Goal: Find contact information: Find contact information

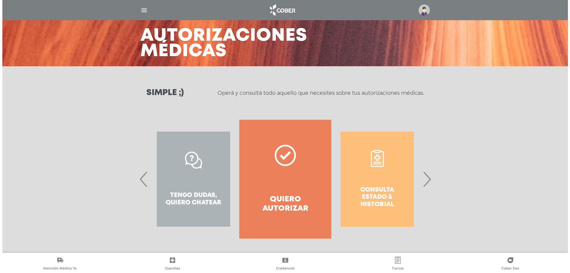
scroll to position [25, 0]
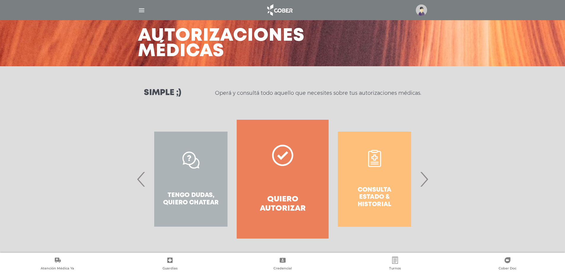
click at [427, 183] on span "›" at bounding box center [425, 179] width 12 height 32
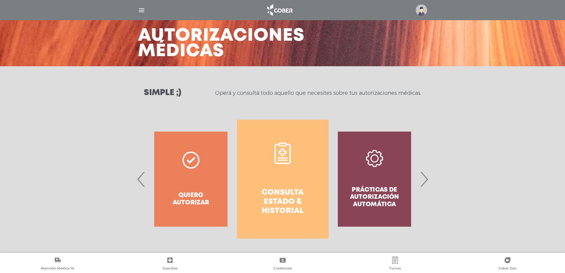
click at [427, 183] on span "›" at bounding box center [425, 179] width 12 height 32
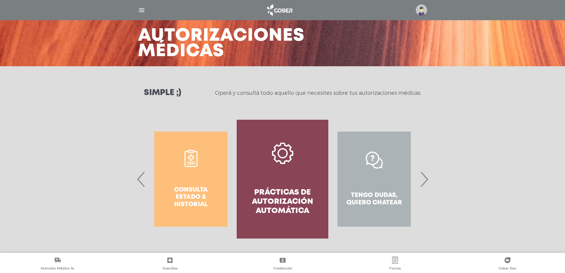
click at [142, 9] on img "button" at bounding box center [141, 10] width 7 height 7
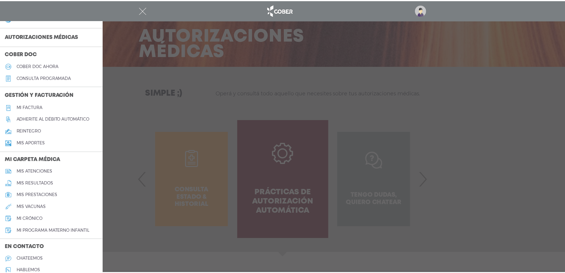
scroll to position [185, 0]
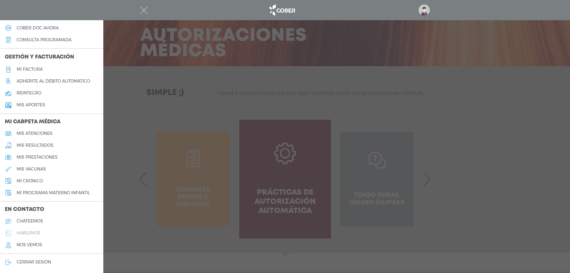
click at [37, 232] on h5 "hablemos" at bounding box center [29, 232] width 24 height 5
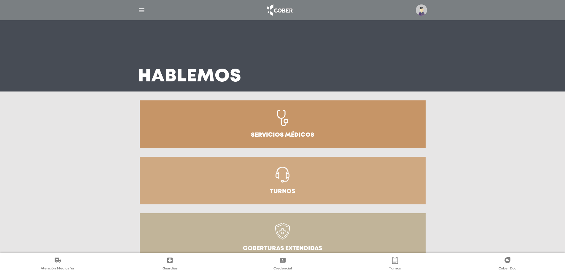
scroll to position [119, 0]
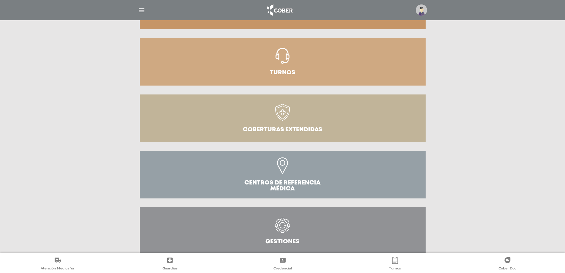
click at [273, 61] on icon at bounding box center [283, 59] width 26 height 22
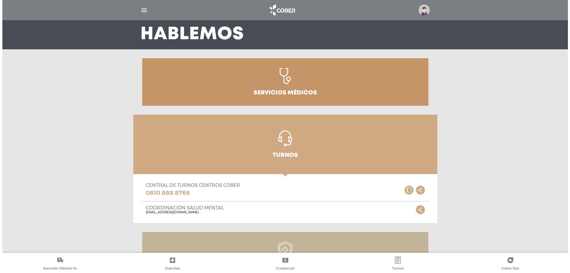
scroll to position [0, 0]
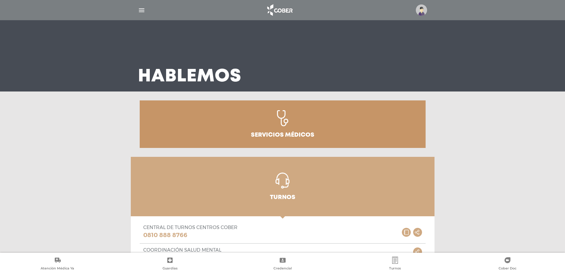
click at [137, 9] on div at bounding box center [283, 10] width 304 height 14
click at [143, 11] on img "button" at bounding box center [141, 10] width 7 height 7
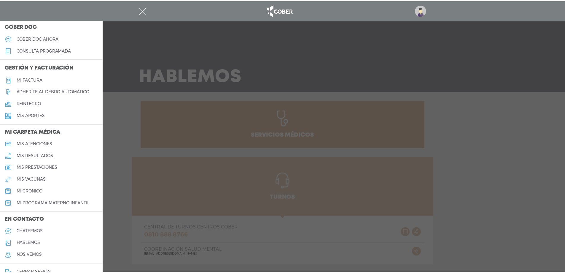
scroll to position [185, 0]
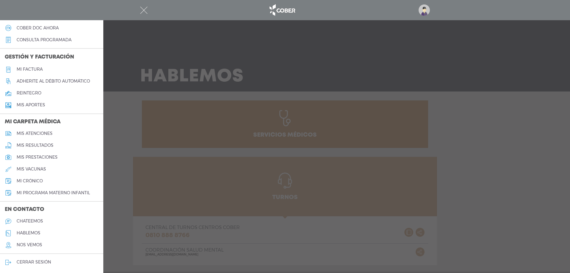
click at [114, 108] on div at bounding box center [285, 136] width 570 height 273
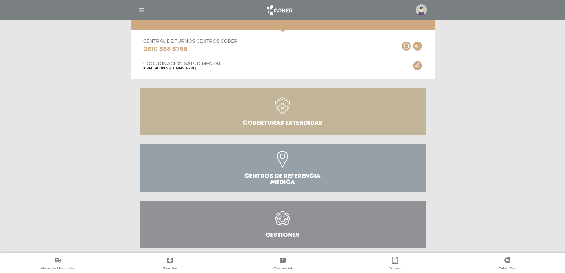
scroll to position [191, 0]
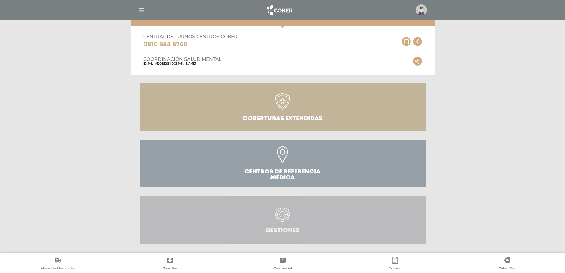
click at [289, 218] on icon at bounding box center [282, 214] width 15 height 15
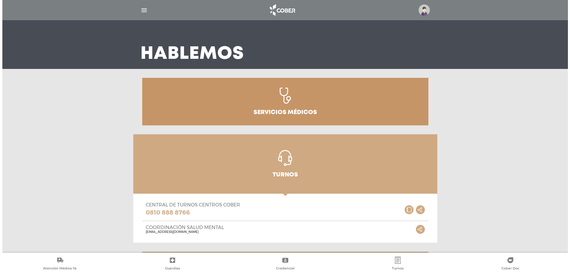
scroll to position [0, 0]
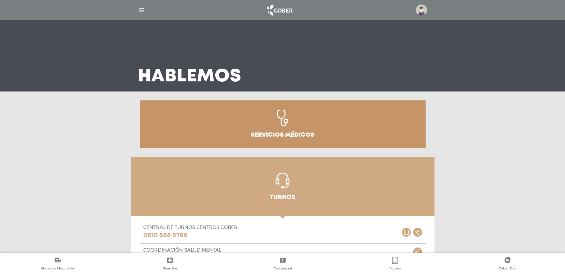
click at [145, 8] on img "button" at bounding box center [141, 10] width 7 height 7
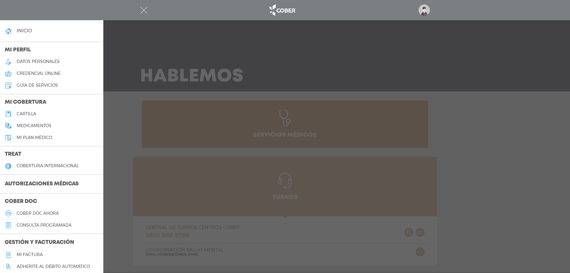
click at [446, 147] on div at bounding box center [285, 136] width 570 height 273
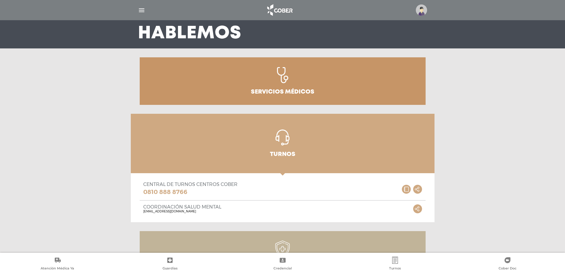
scroll to position [148, 0]
